Goal: Task Accomplishment & Management: Use online tool/utility

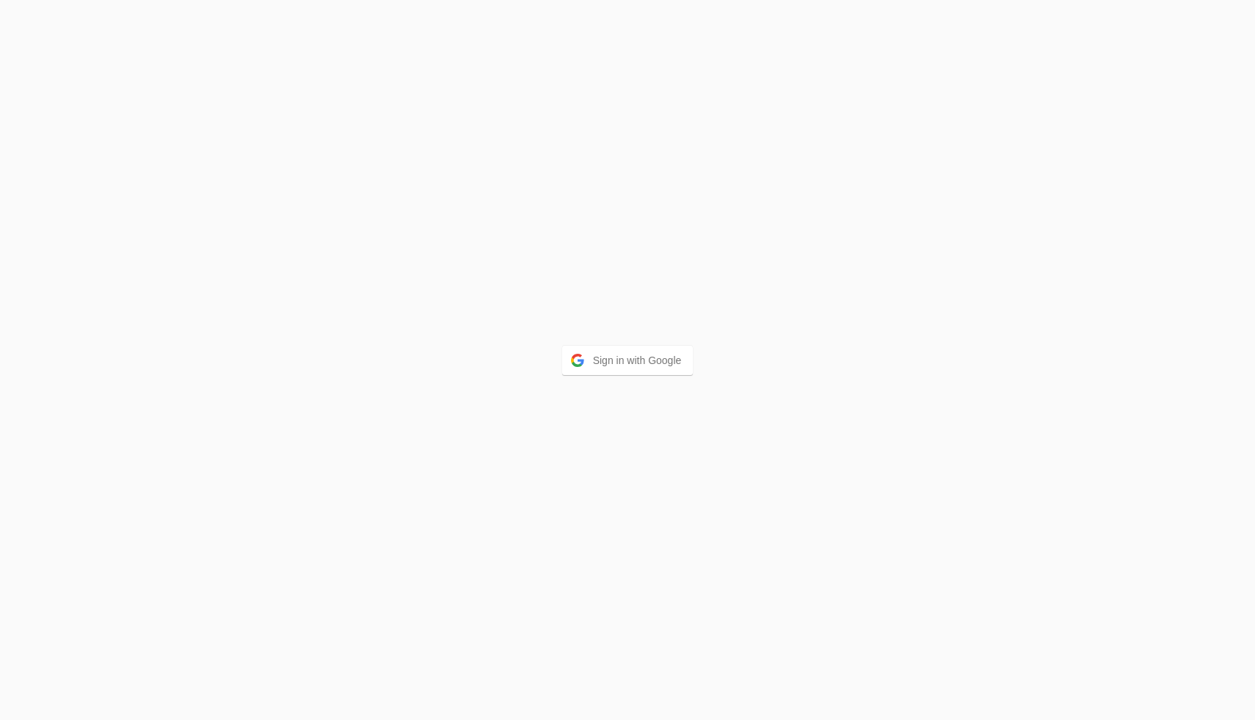
click at [489, 192] on div "Sign in with Google" at bounding box center [627, 360] width 1255 height 720
click at [597, 369] on button "Sign in with Google" at bounding box center [627, 360] width 131 height 29
